Goal: Transaction & Acquisition: Book appointment/travel/reservation

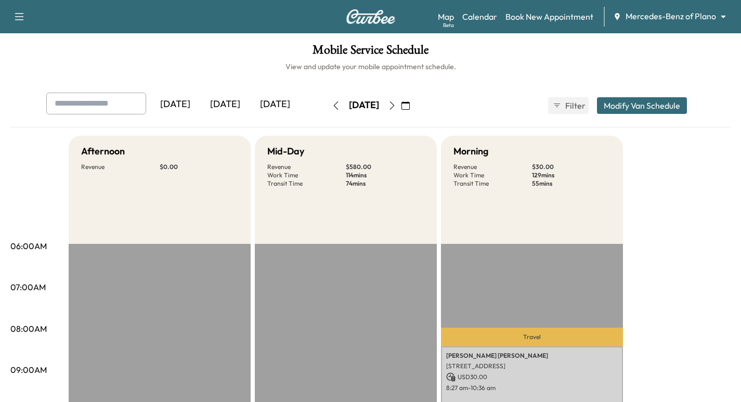
click at [662, 16] on body "Support Log Out Map Beta Calendar Book New Appointment Mercedes-Benz of Plano *…" at bounding box center [370, 201] width 741 height 402
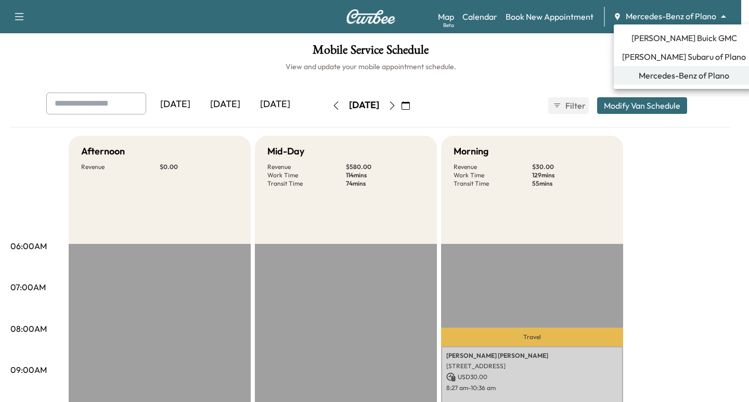
click at [685, 33] on span "[PERSON_NAME] Buick GMC" at bounding box center [684, 38] width 106 height 12
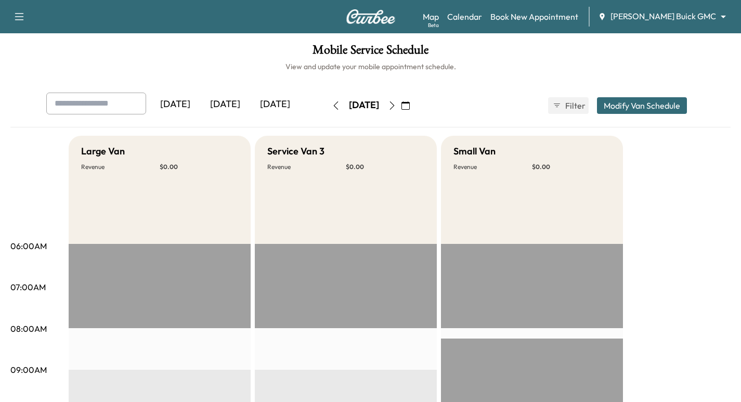
click at [382, 14] on img at bounding box center [371, 16] width 50 height 15
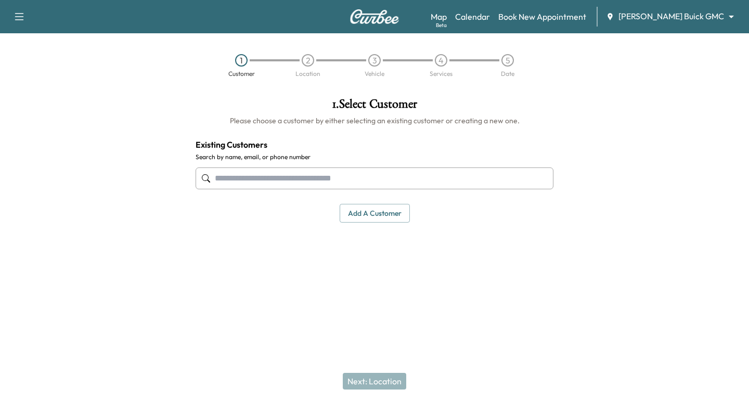
click at [304, 175] on input "text" at bounding box center [375, 178] width 358 height 22
paste input "**********"
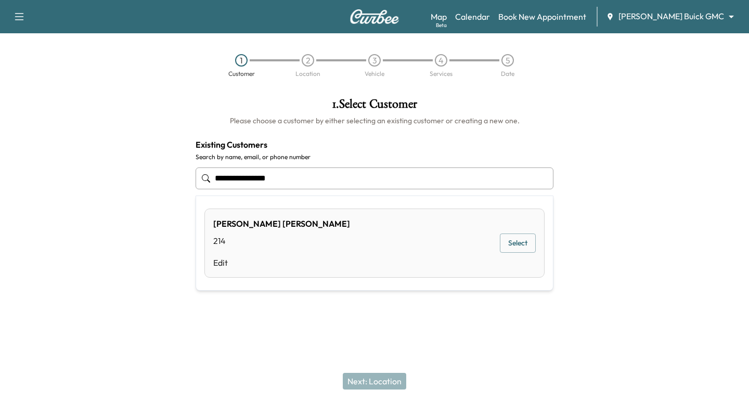
type input "**********"
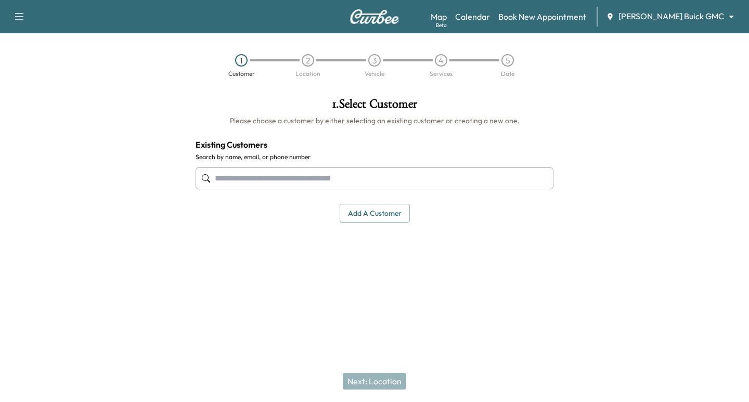
click at [328, 338] on div "Support Log Out Map Beta Calendar Book New Appointment [PERSON_NAME] Buick GMC …" at bounding box center [374, 201] width 749 height 402
click at [383, 211] on button "Add a customer" at bounding box center [375, 213] width 70 height 19
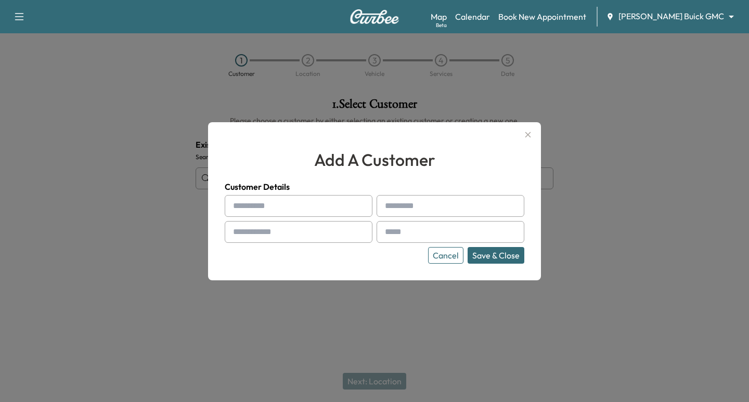
paste input "**********"
type input "**********"
click at [266, 206] on input "text" at bounding box center [299, 206] width 148 height 22
type input "****"
type input "*****"
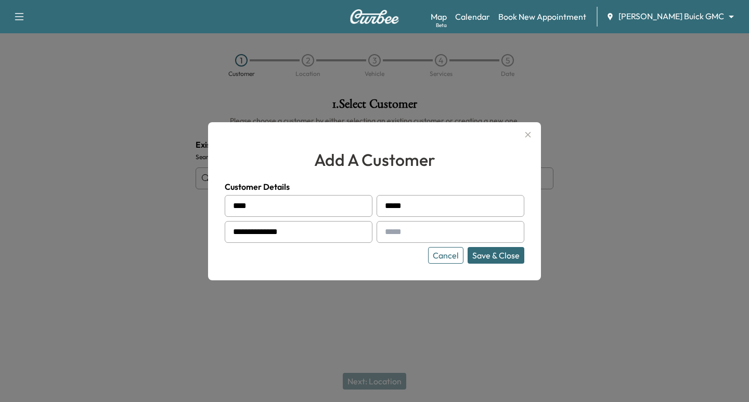
click at [403, 231] on input "text" at bounding box center [451, 232] width 148 height 22
paste input "**********"
type input "**********"
click at [493, 253] on button "Save & Close" at bounding box center [496, 255] width 57 height 17
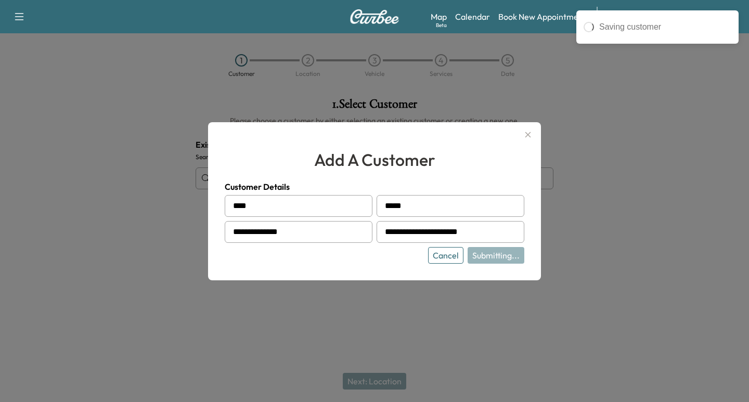
type input "**********"
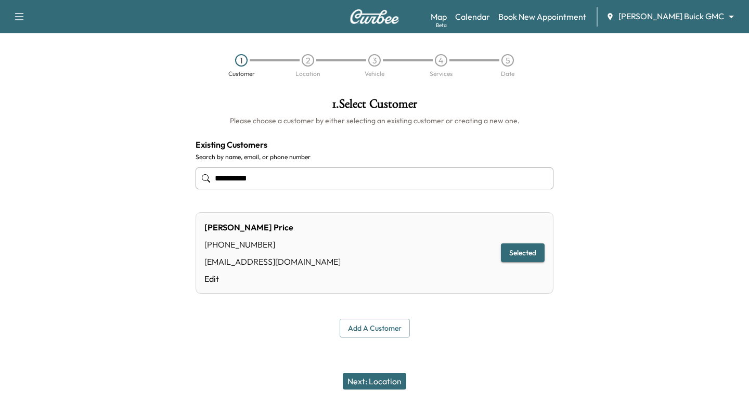
click at [379, 383] on button "Next: Location" at bounding box center [374, 381] width 63 height 17
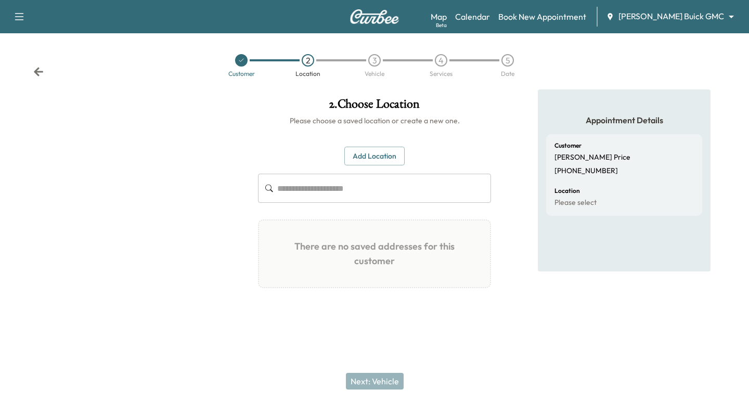
click at [381, 157] on button "Add Location" at bounding box center [374, 156] width 60 height 19
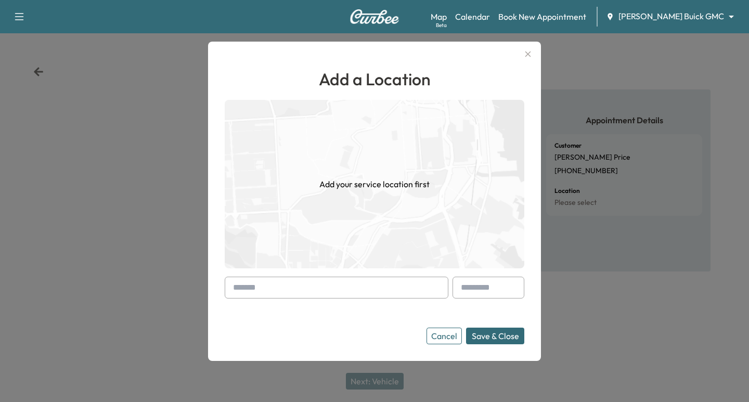
click at [266, 292] on input "text" at bounding box center [337, 288] width 224 height 22
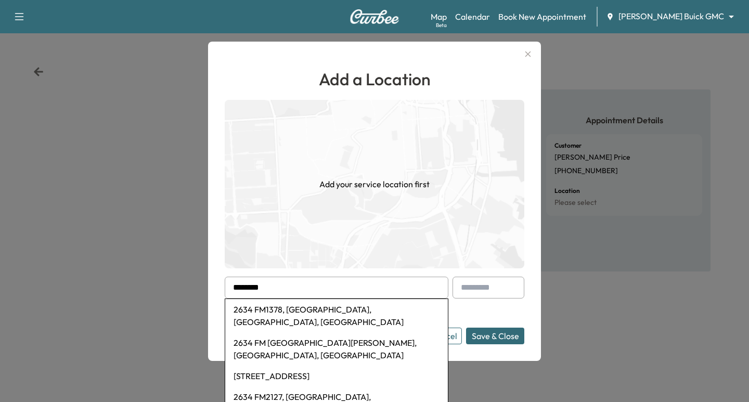
click at [301, 312] on li "2634 FM1378, [GEOGRAPHIC_DATA], [GEOGRAPHIC_DATA], [GEOGRAPHIC_DATA]" at bounding box center [336, 315] width 223 height 33
type input "**********"
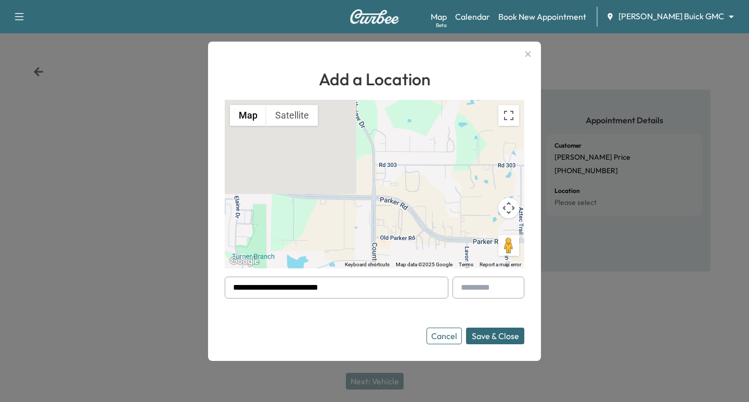
click at [498, 336] on button "Save & Close" at bounding box center [495, 336] width 58 height 17
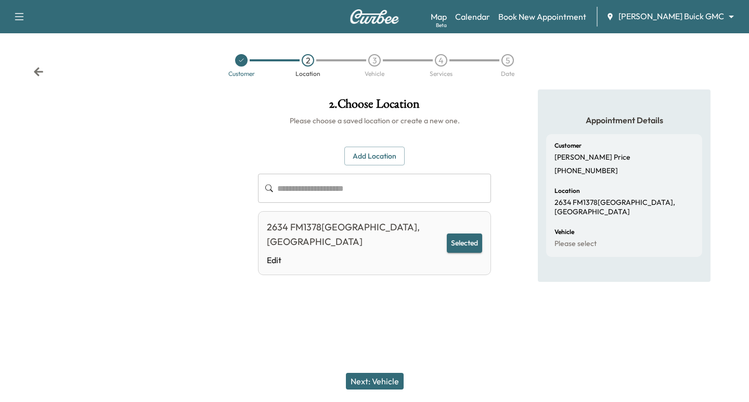
click at [461, 235] on button "Selected" at bounding box center [464, 243] width 35 height 19
click at [387, 383] on button "Next: Vehicle" at bounding box center [375, 381] width 58 height 17
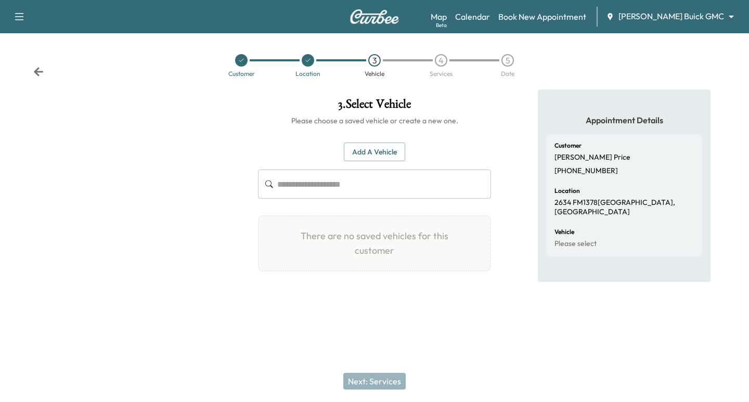
click at [387, 153] on button "Add a Vehicle" at bounding box center [374, 152] width 61 height 19
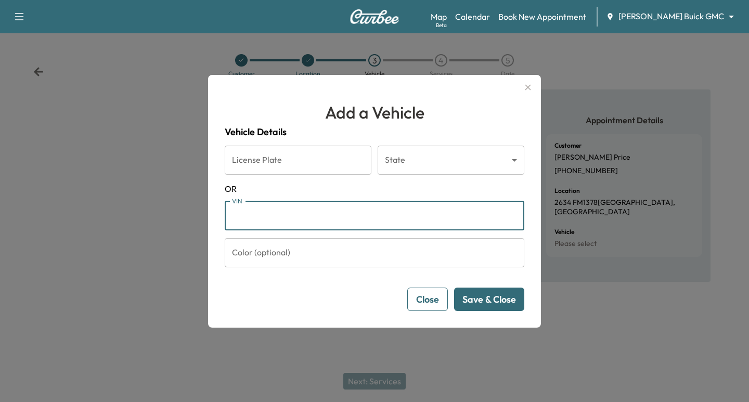
click at [264, 210] on input "VIN" at bounding box center [375, 215] width 300 height 29
paste input "**********"
type input "**********"
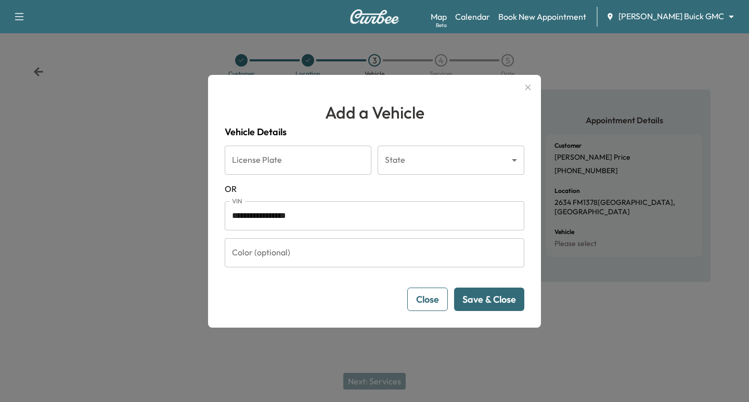
click at [476, 299] on button "Save & Close" at bounding box center [489, 299] width 70 height 23
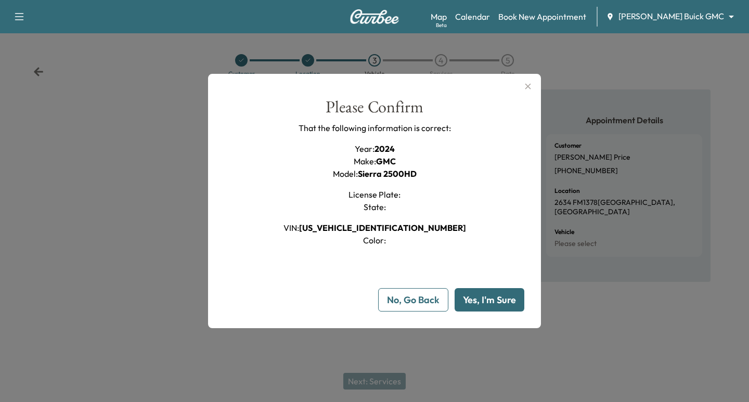
click at [486, 294] on button "Yes, I'm Sure" at bounding box center [490, 299] width 70 height 23
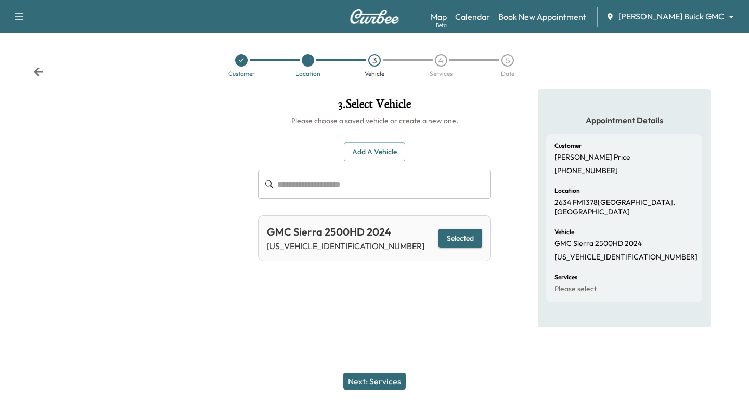
click at [379, 385] on button "Next: Services" at bounding box center [374, 381] width 62 height 17
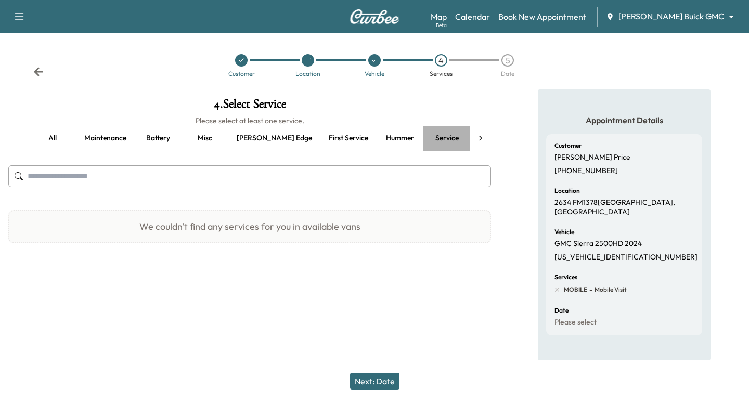
click at [423, 137] on button "Service" at bounding box center [446, 138] width 47 height 25
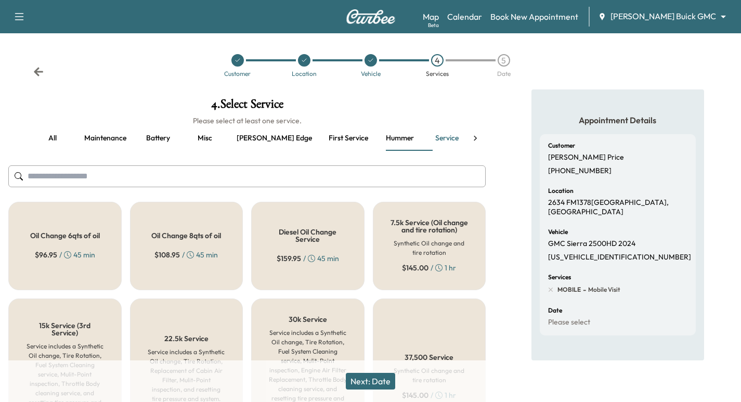
click at [321, 238] on h5 "Diesel Oil Change Service" at bounding box center [307, 235] width 79 height 15
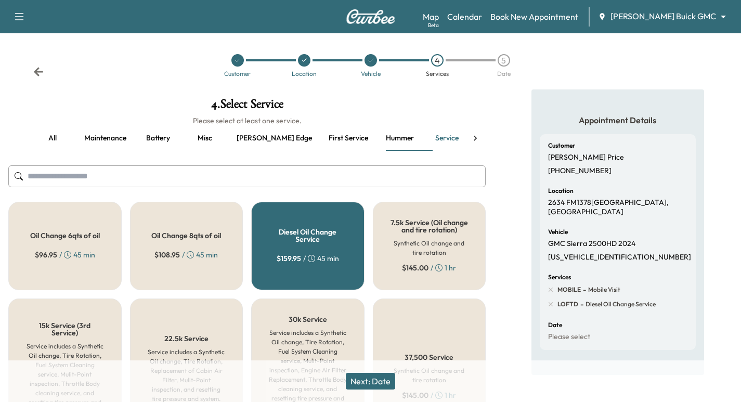
click at [346, 16] on img at bounding box center [371, 16] width 50 height 15
click at [482, 14] on link "Calendar" at bounding box center [464, 16] width 35 height 12
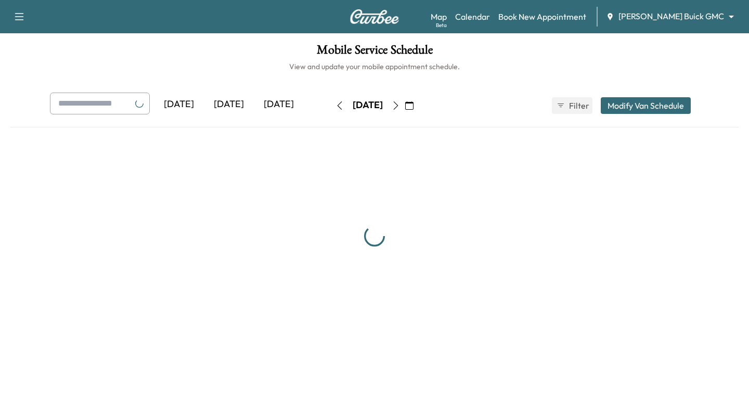
click at [390, 17] on img at bounding box center [375, 16] width 50 height 15
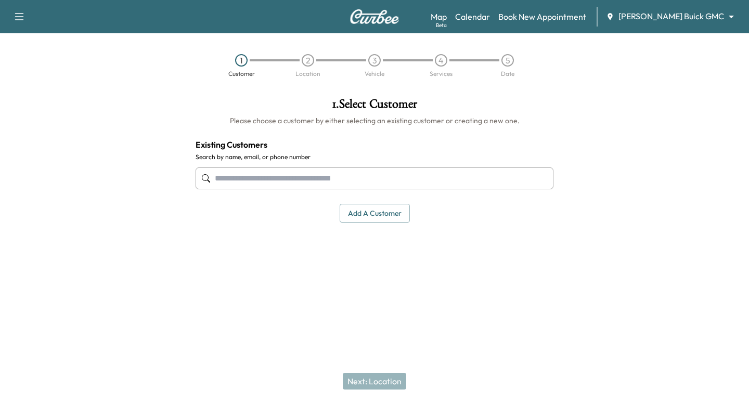
click at [298, 179] on input "text" at bounding box center [375, 178] width 358 height 22
paste input "**********"
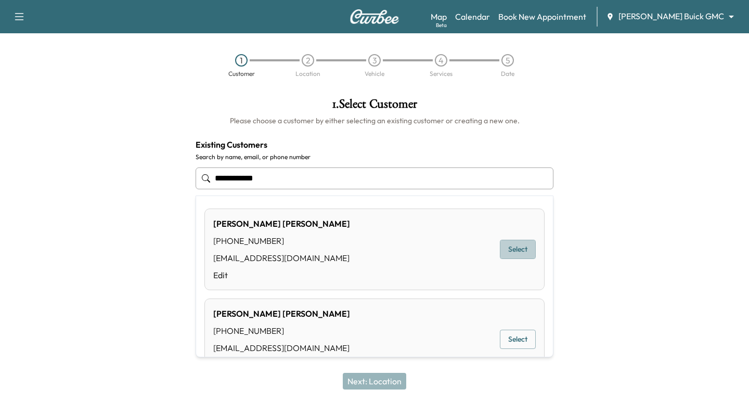
click at [510, 246] on button "Select" at bounding box center [518, 249] width 36 height 19
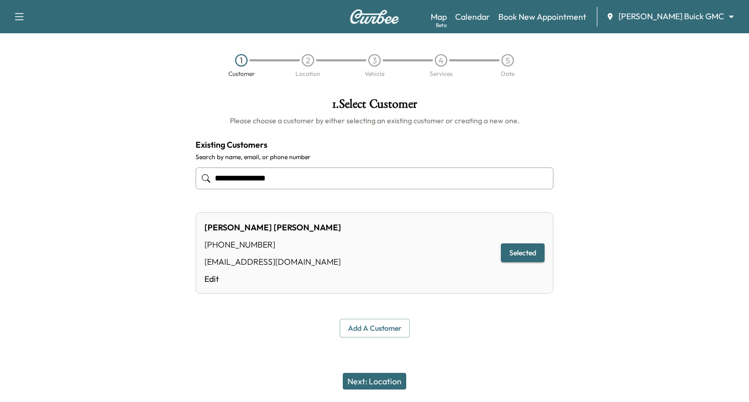
type input "**********"
click at [377, 382] on button "Next: Location" at bounding box center [374, 381] width 63 height 17
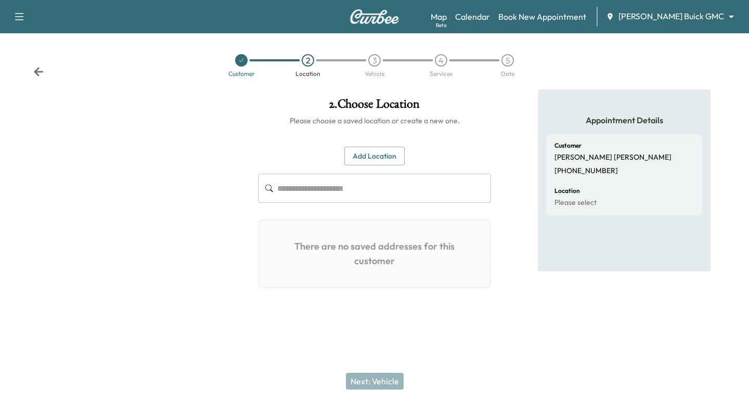
click at [380, 150] on button "Add Location" at bounding box center [374, 156] width 60 height 19
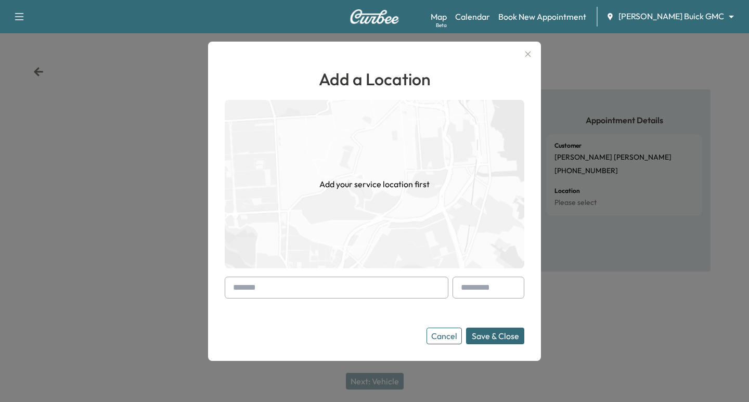
click at [281, 281] on input "text" at bounding box center [337, 288] width 224 height 22
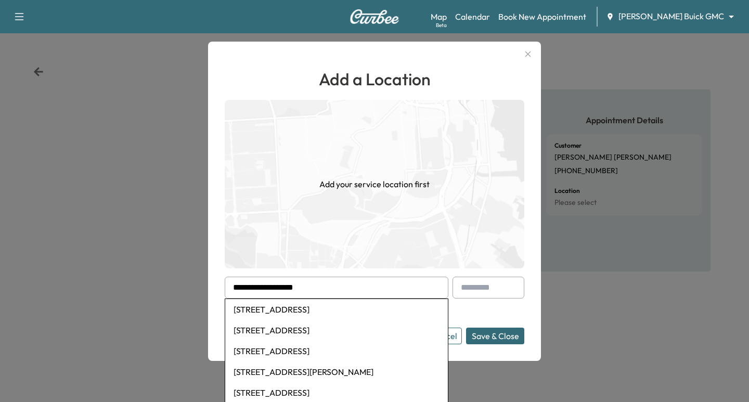
click at [291, 311] on li "[STREET_ADDRESS]" at bounding box center [336, 309] width 223 height 21
type input "**********"
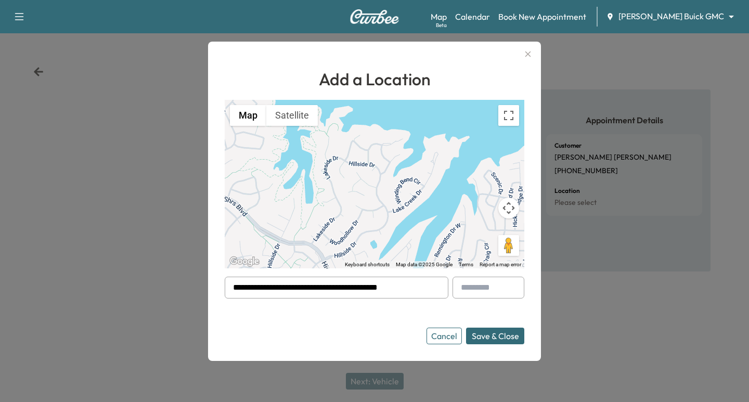
click at [507, 335] on button "Save & Close" at bounding box center [495, 336] width 58 height 17
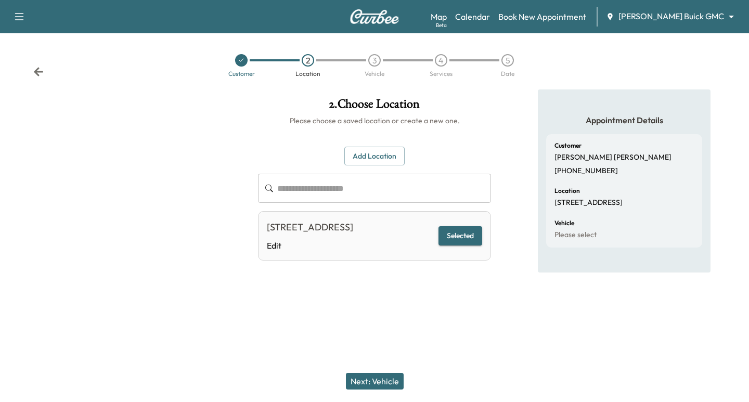
click at [361, 380] on button "Next: Vehicle" at bounding box center [375, 381] width 58 height 17
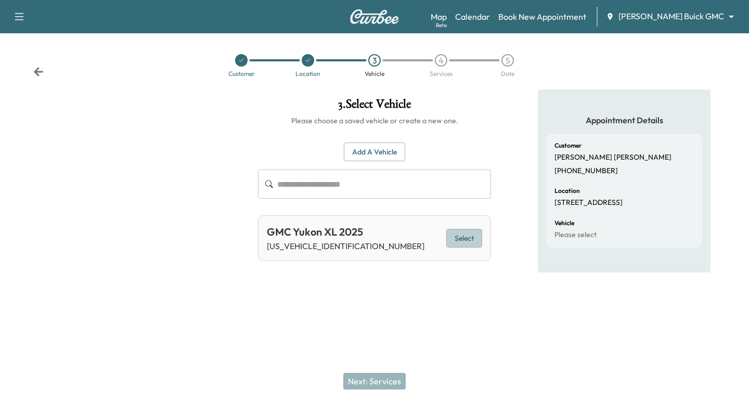
click at [467, 236] on button "Select" at bounding box center [464, 238] width 36 height 19
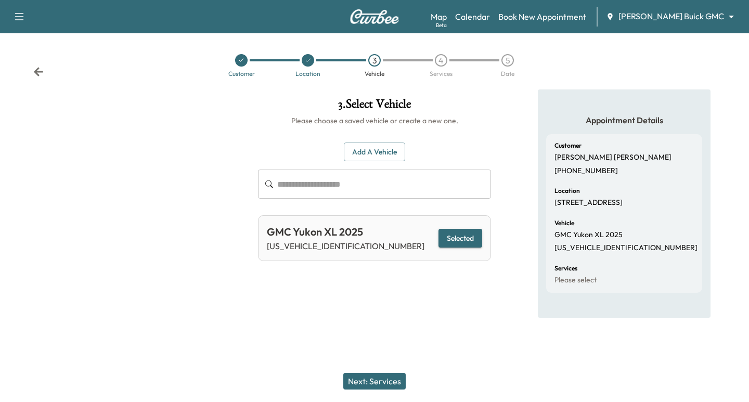
click at [366, 384] on button "Next: Services" at bounding box center [374, 381] width 62 height 17
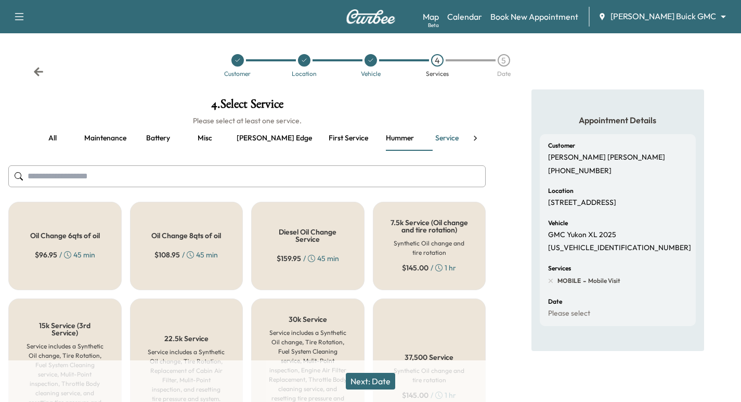
click at [160, 253] on span "$ 108.95" at bounding box center [166, 255] width 25 height 10
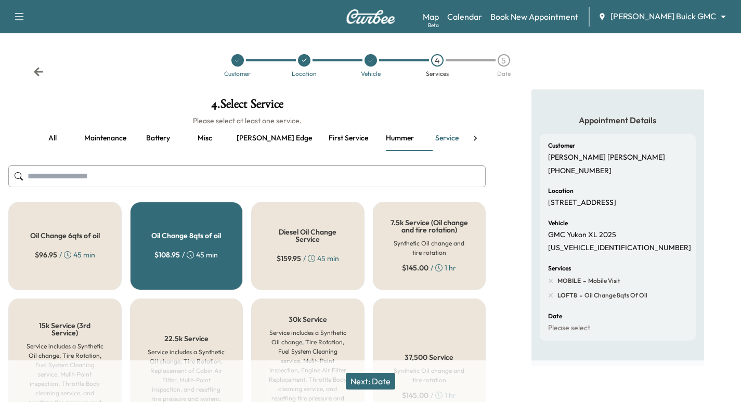
click at [49, 139] on button "all" at bounding box center [52, 138] width 47 height 25
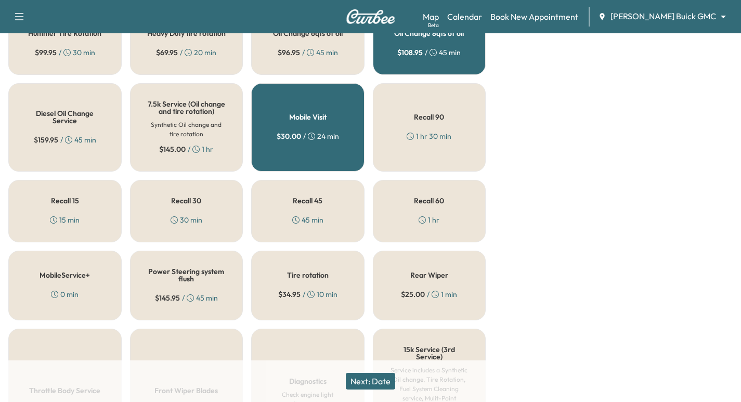
scroll to position [520, 0]
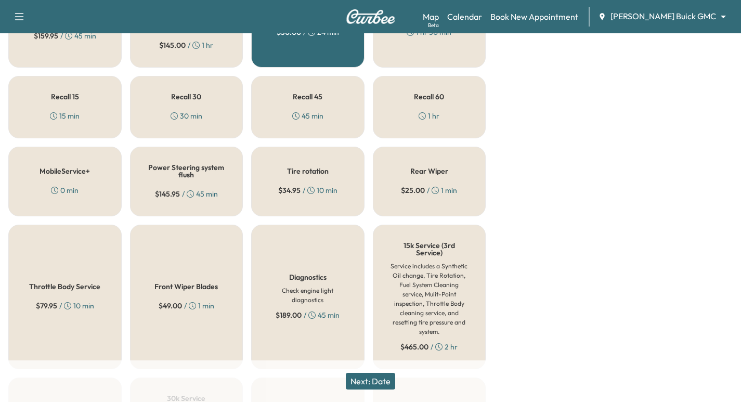
click at [300, 196] on span "$ 34.95" at bounding box center [289, 190] width 22 height 10
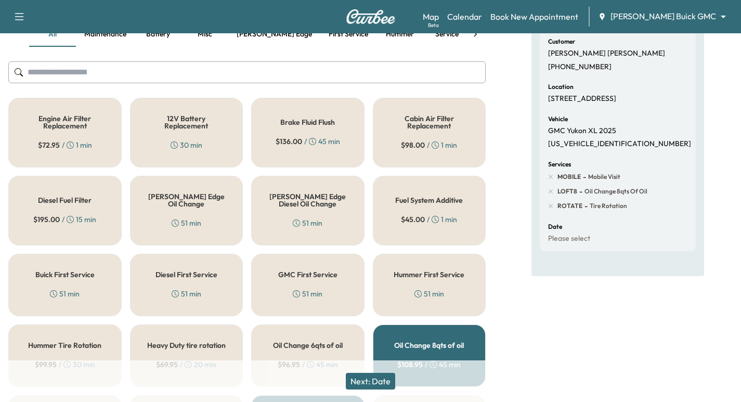
scroll to position [0, 0]
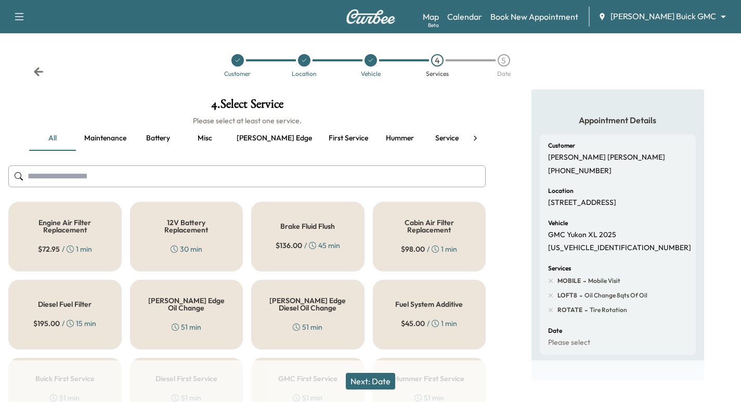
click at [363, 375] on button "Next: Date" at bounding box center [370, 381] width 49 height 17
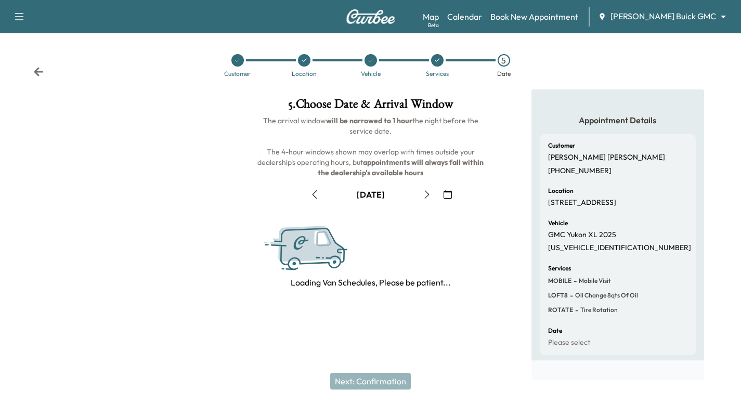
scroll to position [21, 0]
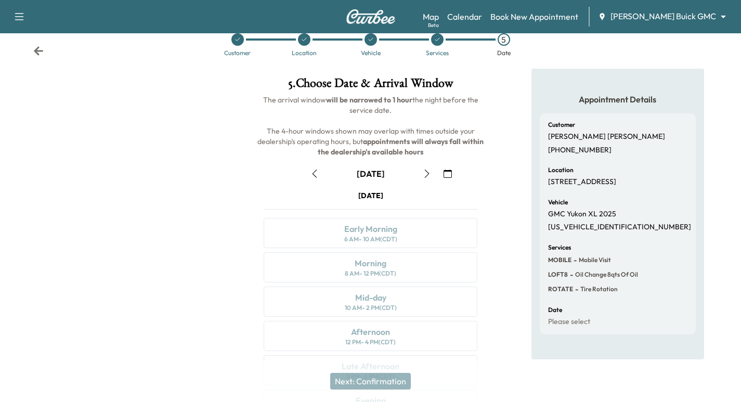
click at [428, 171] on icon "button" at bounding box center [427, 174] width 8 height 8
click at [36, 51] on icon at bounding box center [38, 50] width 9 height 9
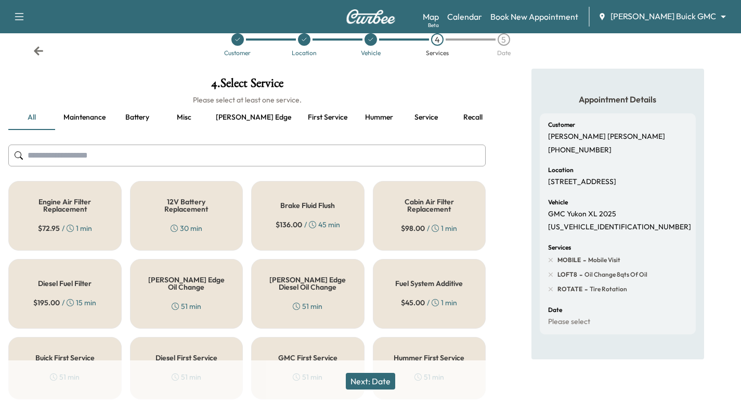
click at [36, 51] on icon at bounding box center [38, 50] width 9 height 9
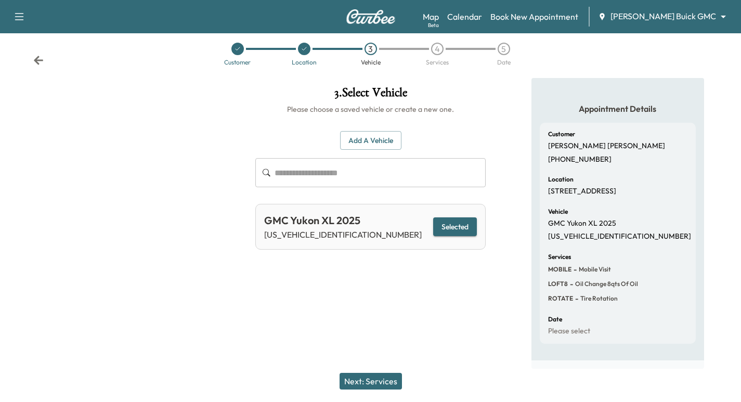
click at [36, 56] on icon at bounding box center [38, 60] width 9 height 9
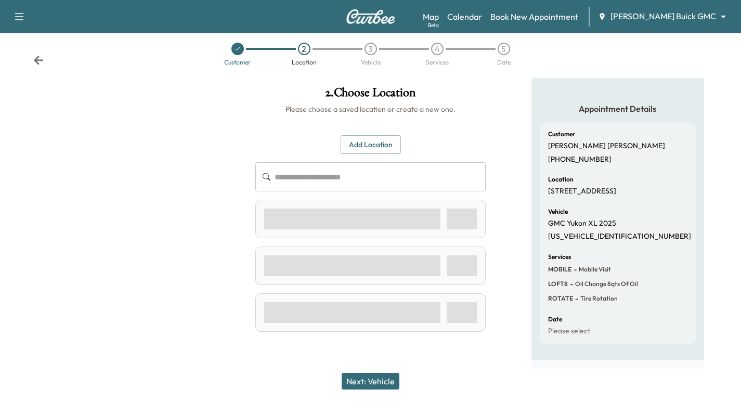
click at [36, 56] on icon at bounding box center [38, 60] width 9 height 9
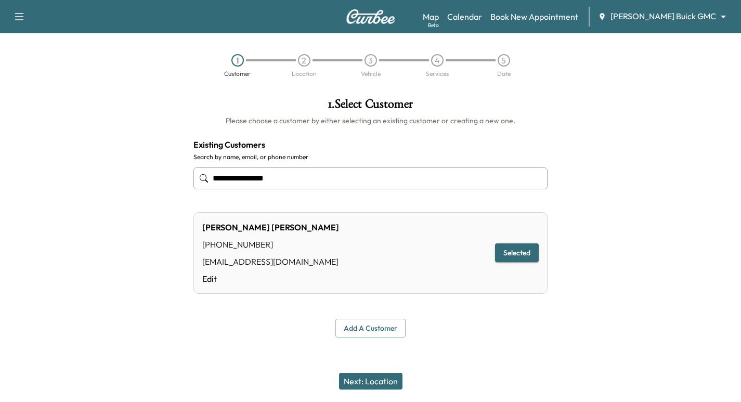
scroll to position [0, 0]
drag, startPoint x: 287, startPoint y: 183, endPoint x: 196, endPoint y: 185, distance: 91.1
click at [196, 185] on input "**********" at bounding box center [375, 178] width 358 height 22
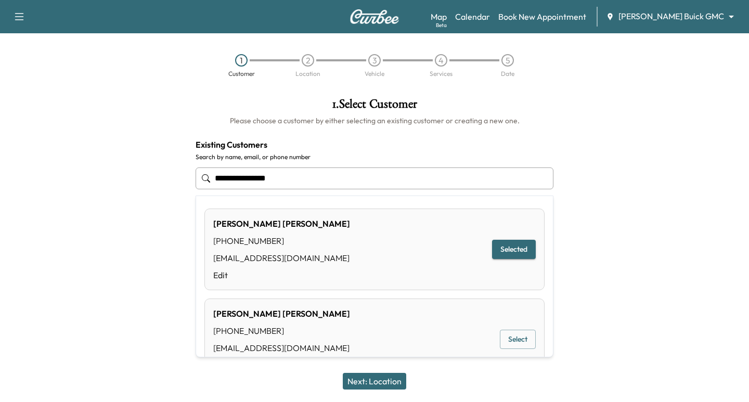
paste input "text"
click at [510, 342] on button "Select" at bounding box center [518, 339] width 36 height 19
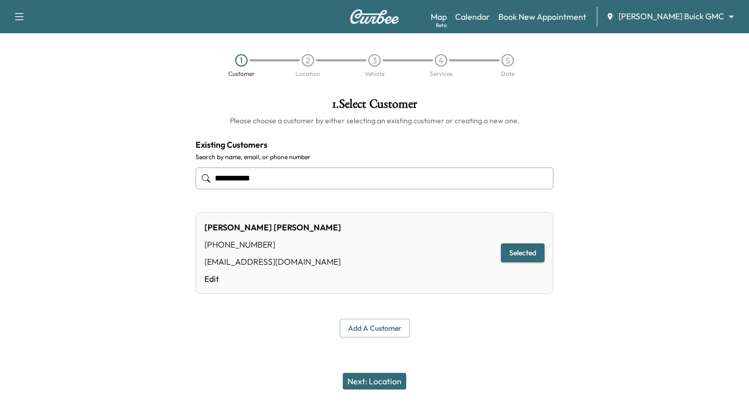
type input "**********"
click at [516, 258] on button "Selected" at bounding box center [523, 252] width 44 height 19
click at [373, 381] on button "Next: Location" at bounding box center [374, 381] width 63 height 17
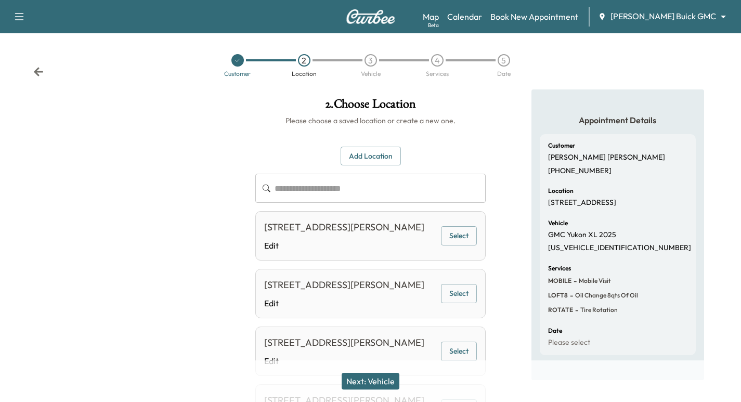
click at [458, 242] on button "Select" at bounding box center [459, 235] width 36 height 19
click at [363, 385] on button "Next: Vehicle" at bounding box center [371, 381] width 58 height 17
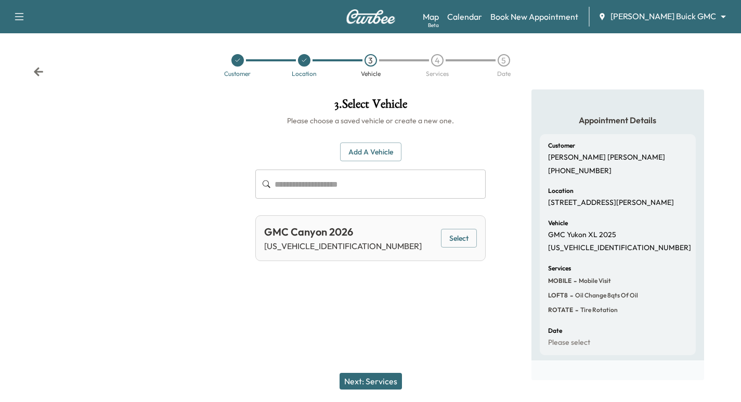
click at [460, 236] on button "Select" at bounding box center [459, 238] width 36 height 19
click at [369, 378] on button "Next: Services" at bounding box center [371, 381] width 62 height 17
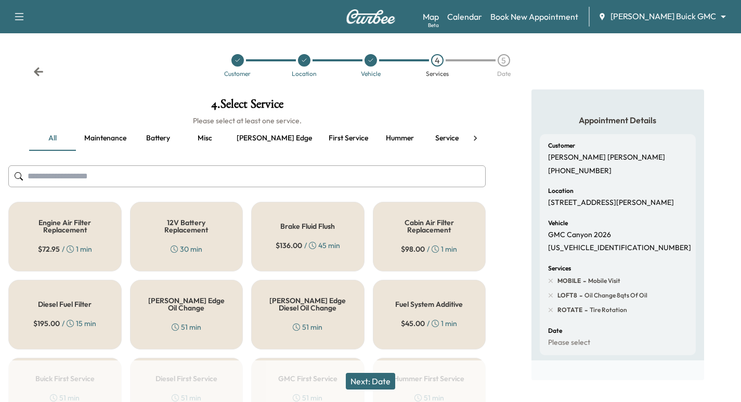
click at [423, 138] on button "Service" at bounding box center [446, 138] width 47 height 25
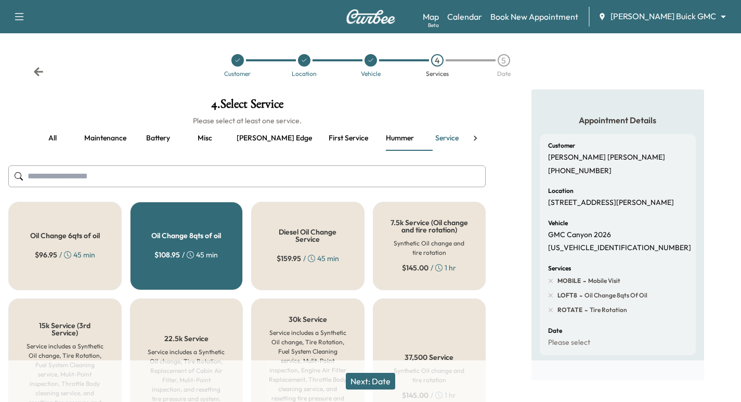
click at [199, 271] on div "Oil Change 8qts of oil $ 108.95 / 45 min" at bounding box center [186, 246] width 113 height 88
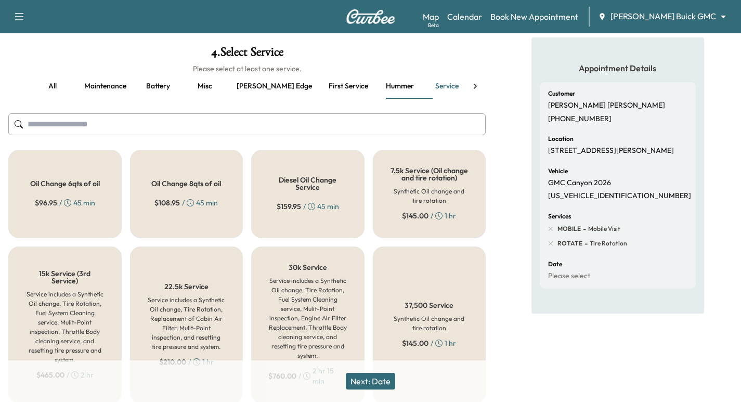
scroll to position [85, 0]
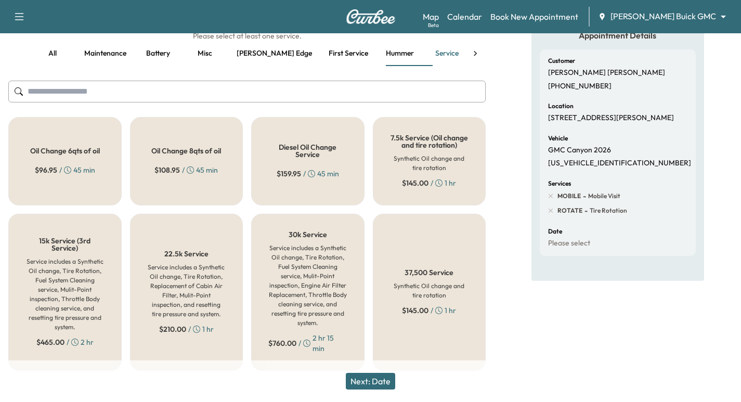
click at [407, 177] on div "7.5k Service (Oil change and tire rotation) Synthetic Oil change and tire rotat…" at bounding box center [429, 161] width 113 height 88
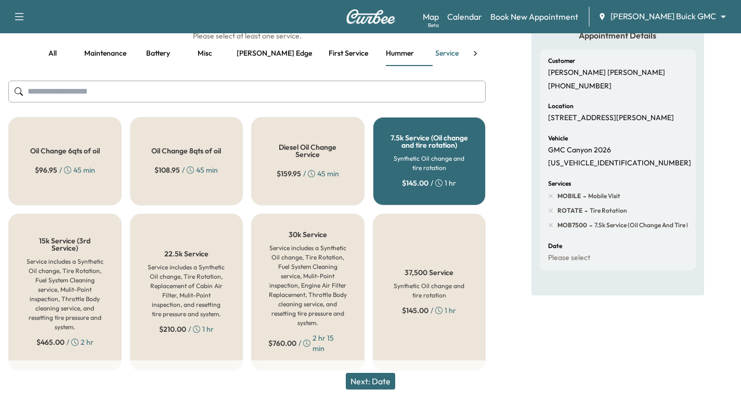
scroll to position [33, 0]
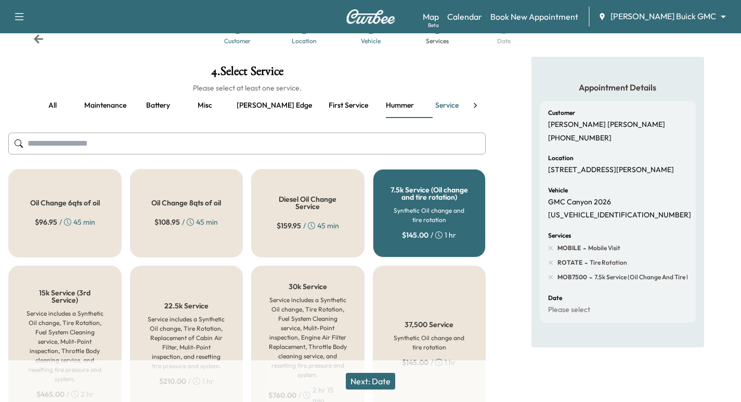
click at [359, 384] on button "Next: Date" at bounding box center [370, 381] width 49 height 17
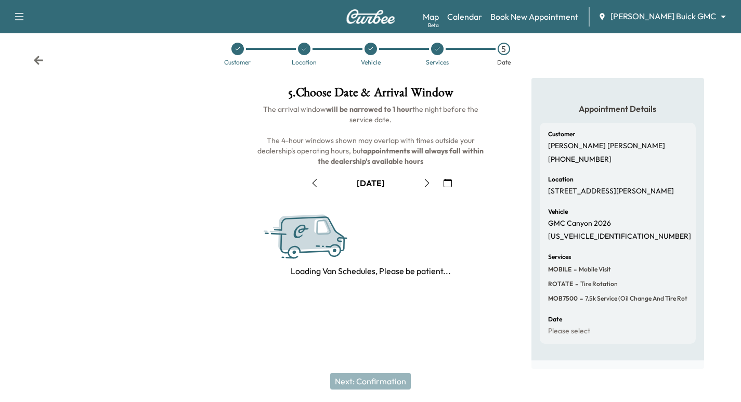
scroll to position [21, 0]
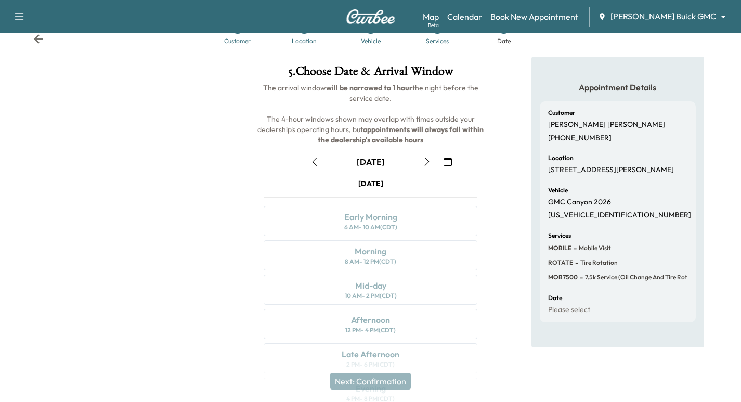
click at [425, 164] on icon "button" at bounding box center [427, 162] width 8 height 8
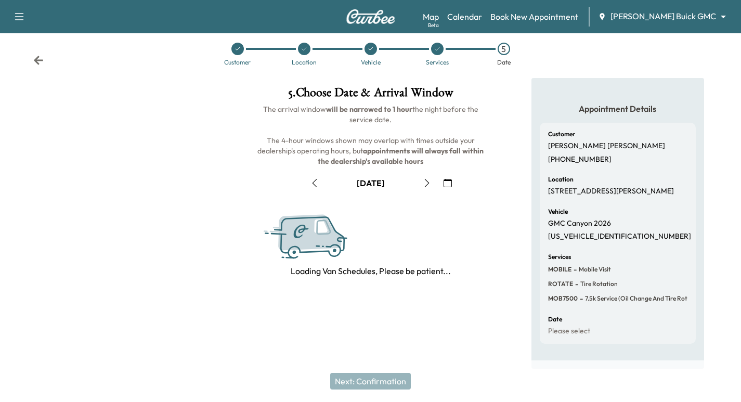
click at [428, 179] on icon "button" at bounding box center [427, 183] width 8 height 8
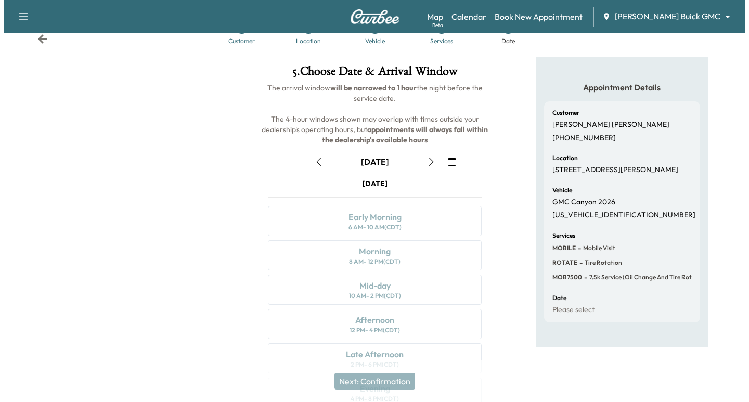
scroll to position [0, 0]
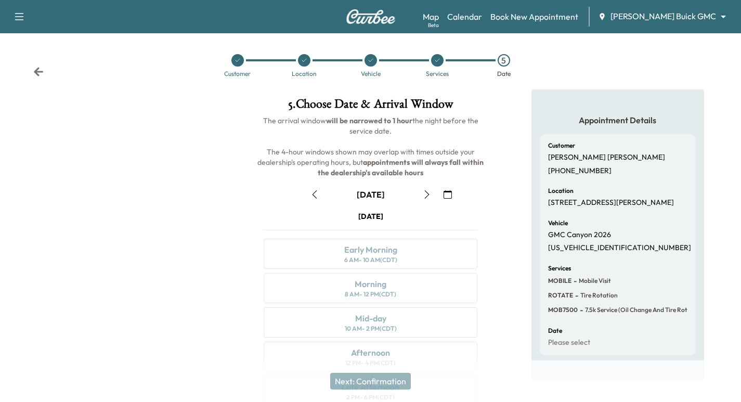
click at [37, 71] on icon at bounding box center [38, 72] width 10 height 10
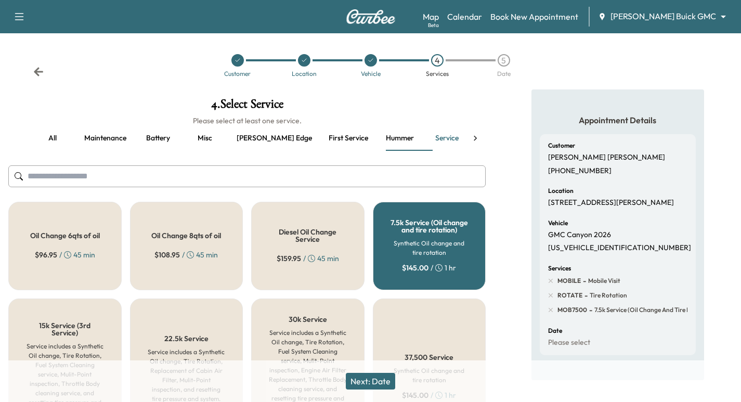
click at [37, 71] on icon at bounding box center [38, 72] width 10 height 10
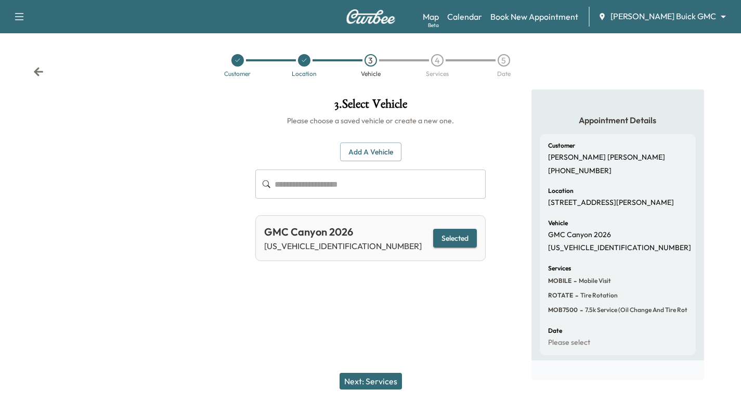
click at [37, 71] on icon at bounding box center [38, 72] width 10 height 10
